Goal: Transaction & Acquisition: Book appointment/travel/reservation

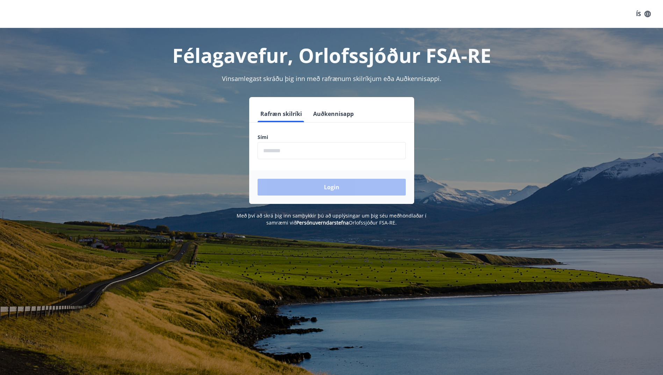
click at [283, 146] on input "phone" at bounding box center [332, 150] width 148 height 17
type input "********"
click at [307, 186] on button "Login" at bounding box center [332, 187] width 148 height 17
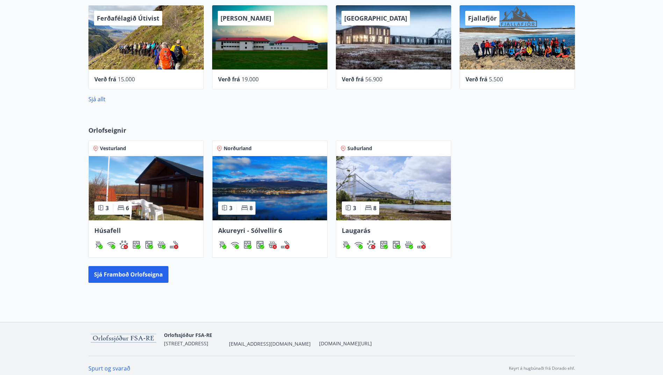
scroll to position [70, 0]
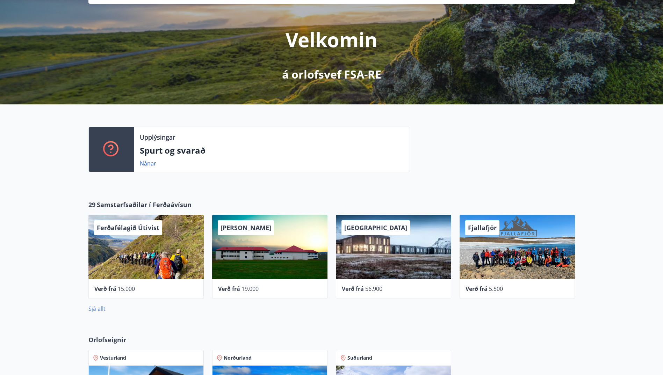
click at [99, 309] on link "Sjá allt" at bounding box center [96, 309] width 17 height 8
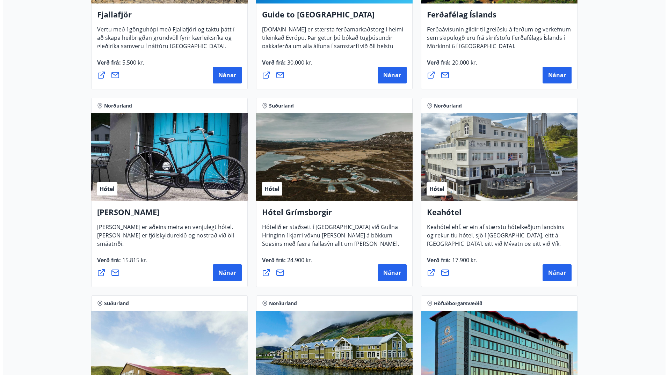
scroll to position [281, 0]
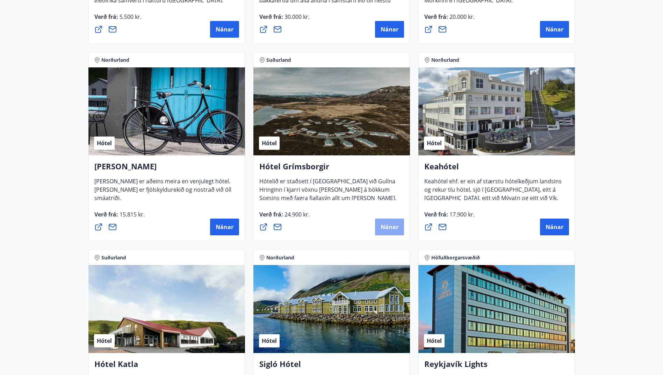
click at [388, 224] on span "Nánar" at bounding box center [390, 227] width 18 height 8
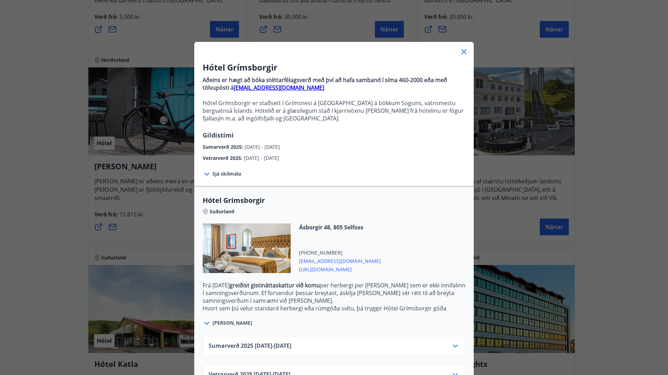
scroll to position [23, 0]
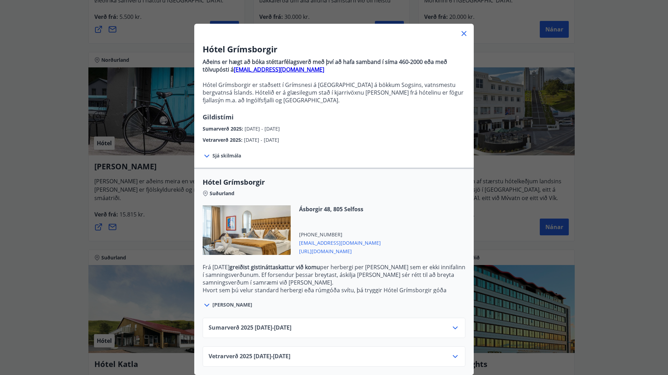
click at [288, 318] on div "Sumarverð 2025 16.05.25 - 30.09.25" at bounding box center [334, 328] width 263 height 20
click at [453, 324] on icon at bounding box center [455, 328] width 8 height 8
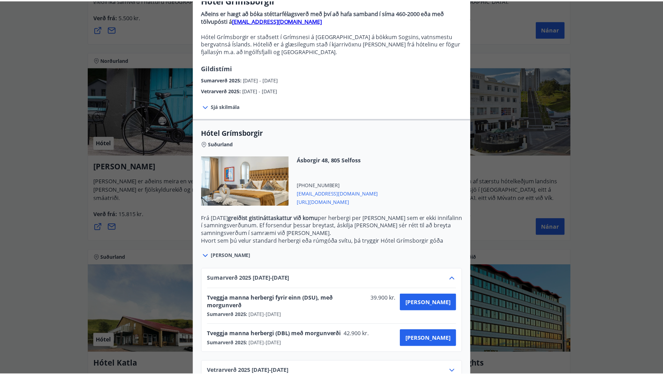
scroll to position [80, 0]
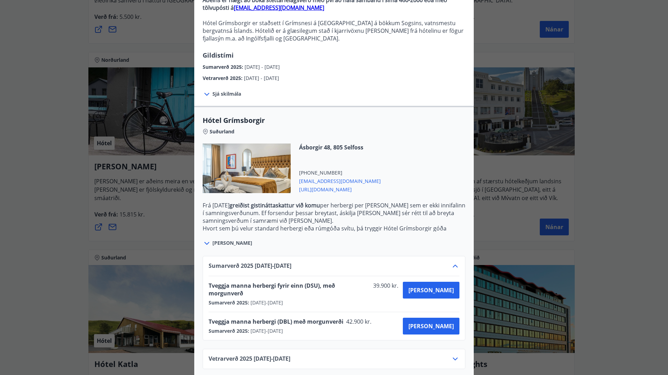
click at [58, 265] on div "Hótel Grímsborgir Aðeins er hægt að bóka stéttarfélagsverð með því að hafa samb…" at bounding box center [334, 107] width 668 height 375
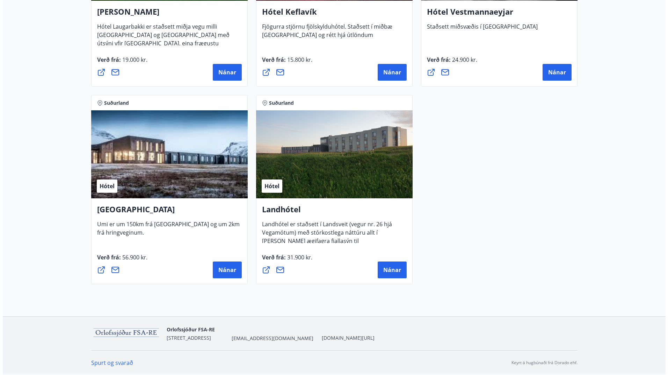
scroll to position [1680, 0]
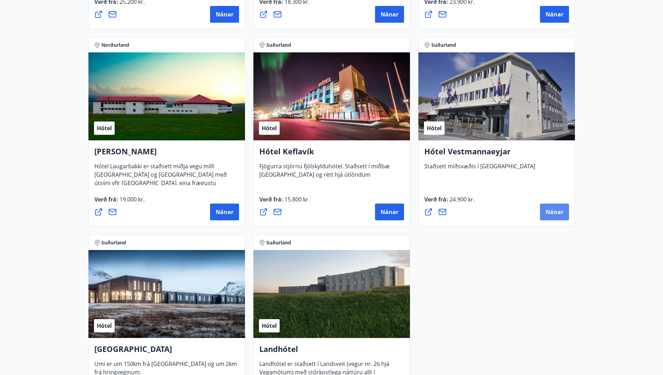
click at [553, 212] on span "Nánar" at bounding box center [555, 212] width 18 height 8
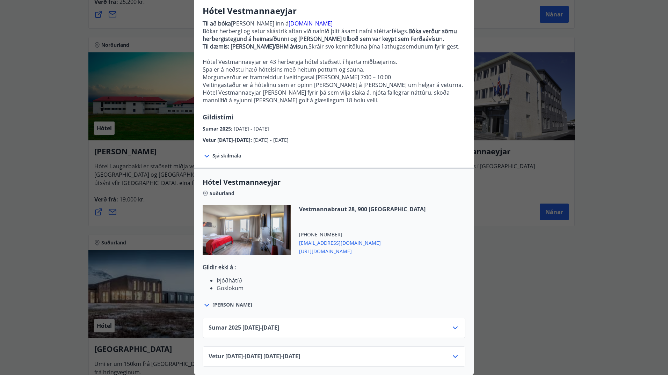
scroll to position [62, 0]
click at [272, 324] on span "Sumar 2025 01.05.25 - 30.09.25" at bounding box center [244, 328] width 71 height 8
click at [453, 327] on icon at bounding box center [455, 328] width 5 height 3
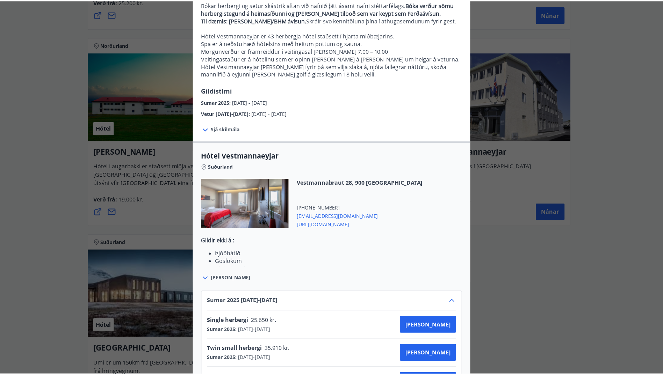
scroll to position [147, 0]
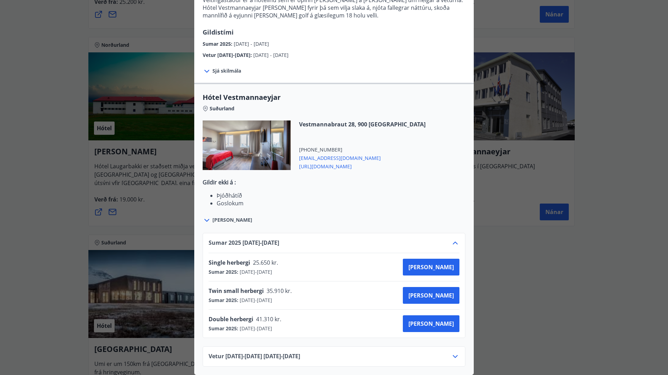
click at [59, 157] on div "Hótel Vestmannaeyjar Til að bóka er farið inn á hotelvestmannaeyjar.is Bókar he…" at bounding box center [334, 45] width 668 height 375
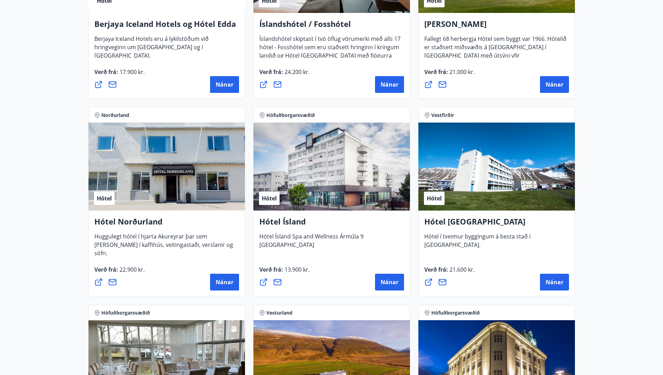
scroll to position [912, 0]
